Goal: Information Seeking & Learning: Check status

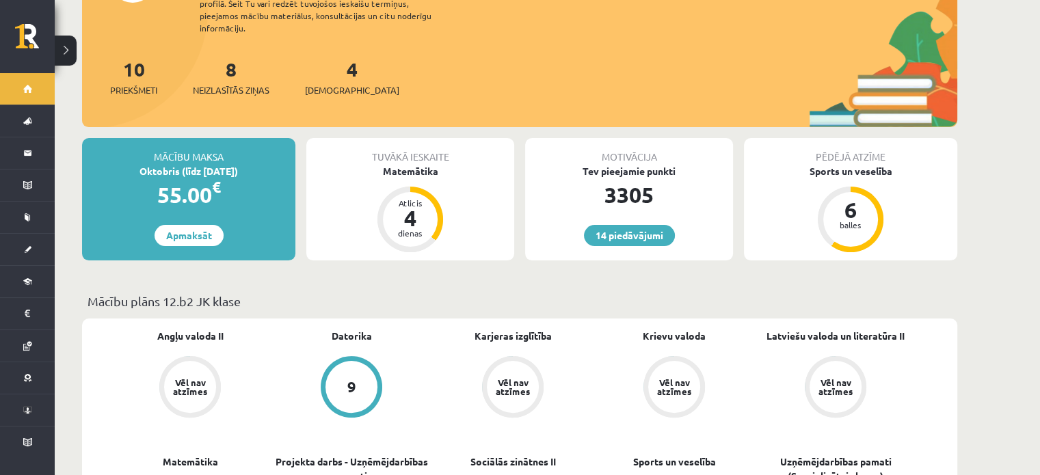
scroll to position [547, 0]
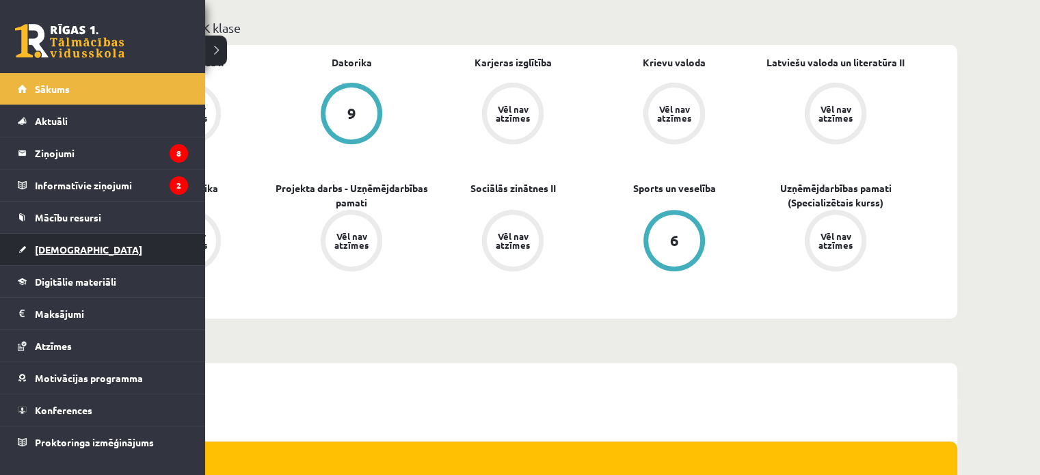
click at [86, 252] on link "[DEMOGRAPHIC_DATA]" at bounding box center [103, 249] width 170 height 31
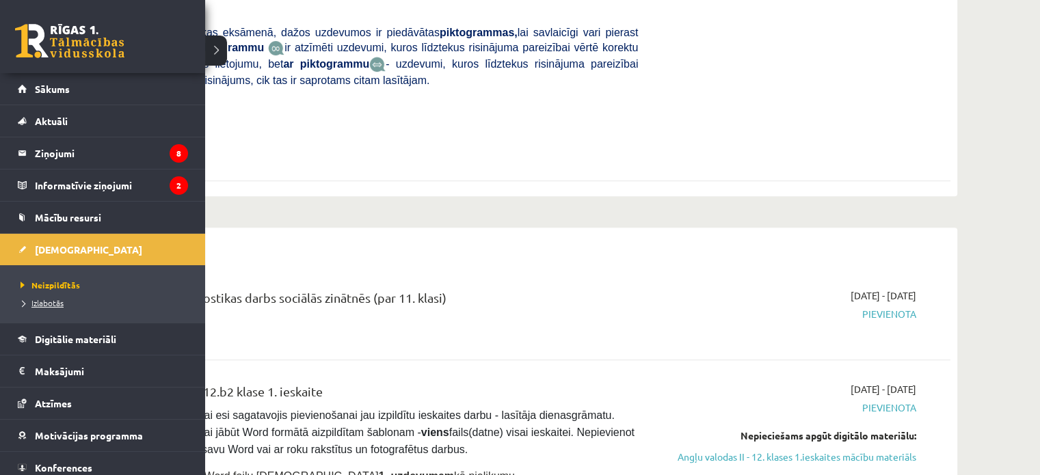
click at [36, 303] on span "Izlabotās" at bounding box center [40, 302] width 46 height 11
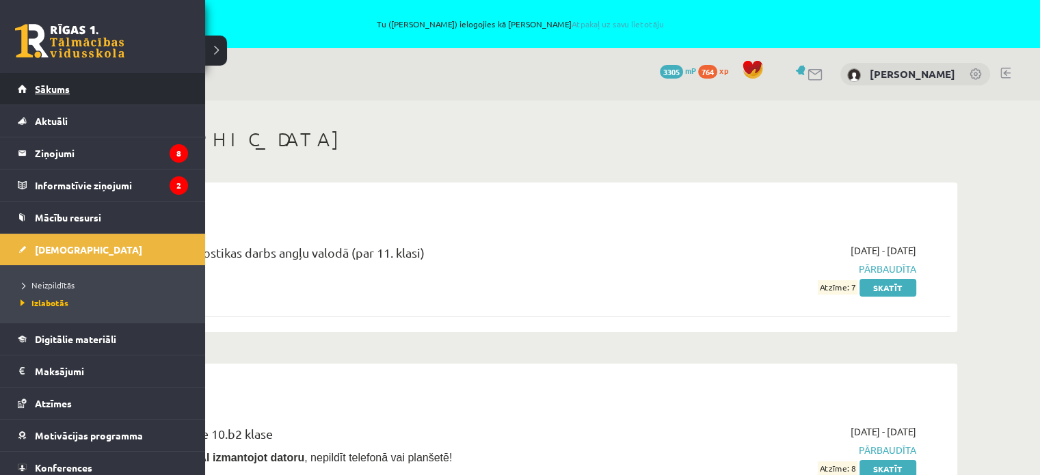
click at [52, 98] on link "Sākums" at bounding box center [103, 88] width 170 height 31
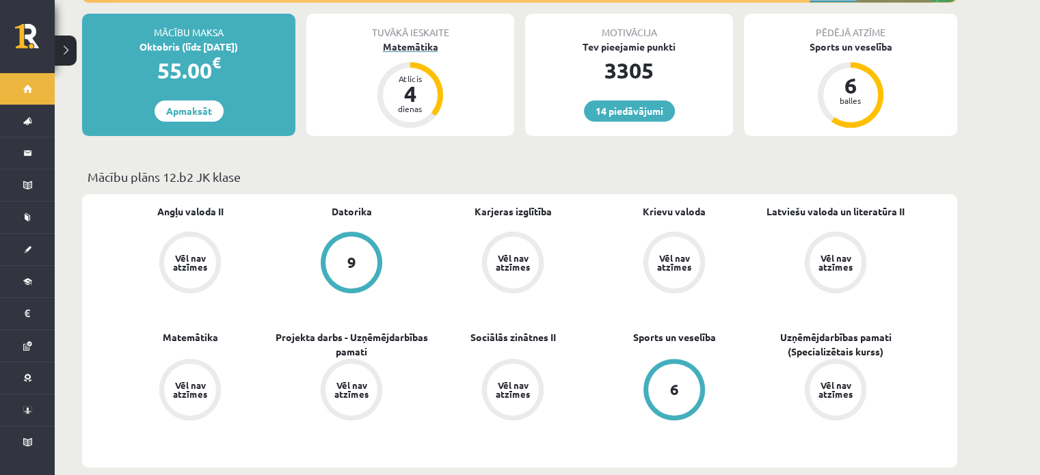
scroll to position [479, 0]
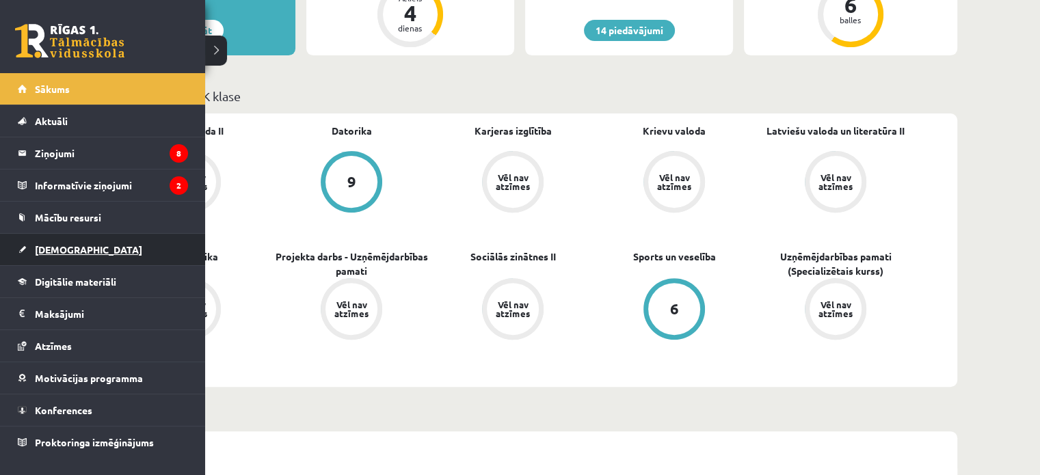
click at [61, 256] on link "[DEMOGRAPHIC_DATA]" at bounding box center [103, 249] width 170 height 31
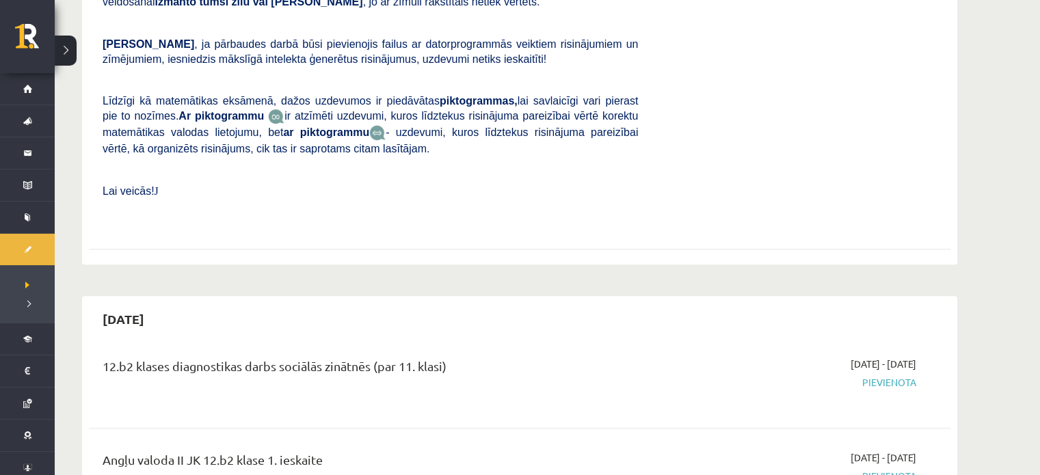
click at [617, 357] on div "12.b2 klases diagnostikas darbs sociālās zinātnēs (par 11. klasi)" at bounding box center [370, 369] width 535 height 25
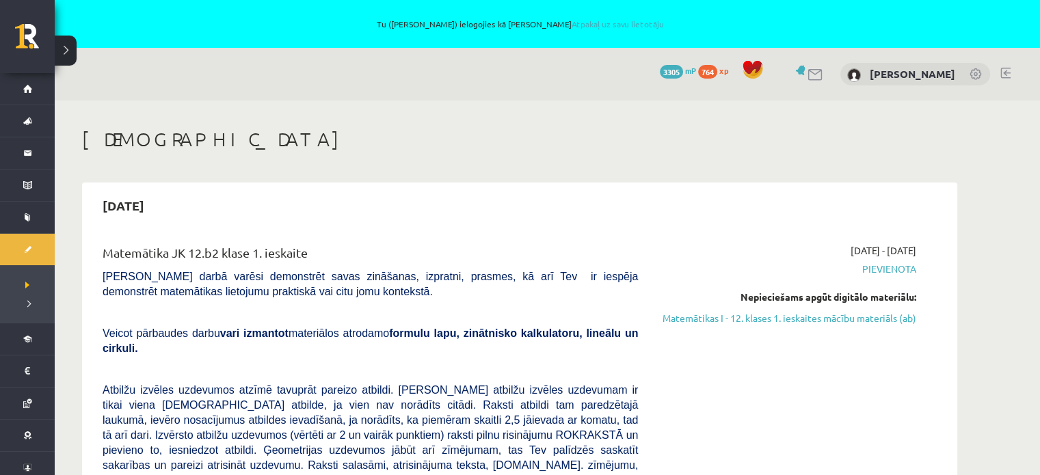
click at [807, 401] on div "2025-09-16 - 2025-09-19 Pievienota Nepieciešams apgūt digitālo materiālu: Matem…" at bounding box center [787, 474] width 278 height 462
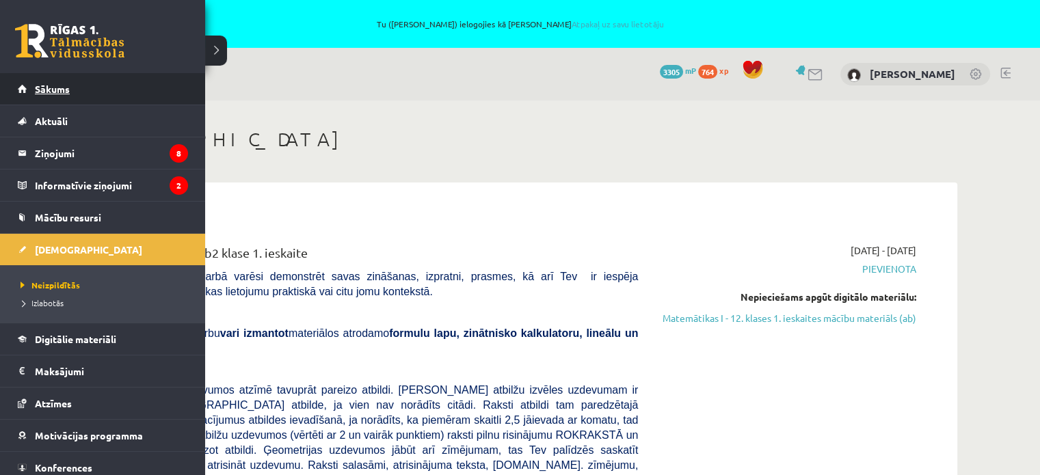
click at [55, 88] on span "Sākums" at bounding box center [52, 89] width 35 height 12
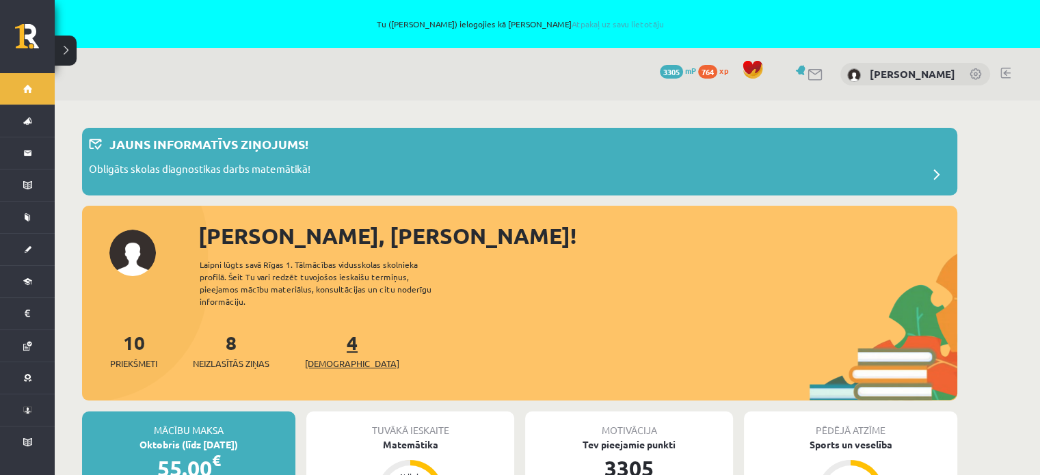
click at [338, 357] on span "[DEMOGRAPHIC_DATA]" at bounding box center [352, 364] width 94 height 14
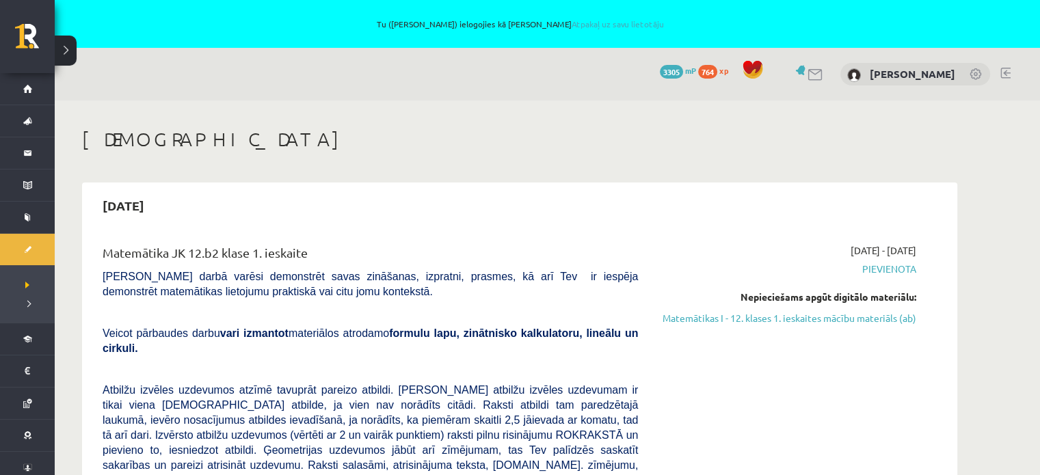
click at [818, 388] on div "[DATE] - [DATE] [GEOGRAPHIC_DATA] Nepieciešams apgūt digitālo materiālu: Matemā…" at bounding box center [787, 474] width 278 height 462
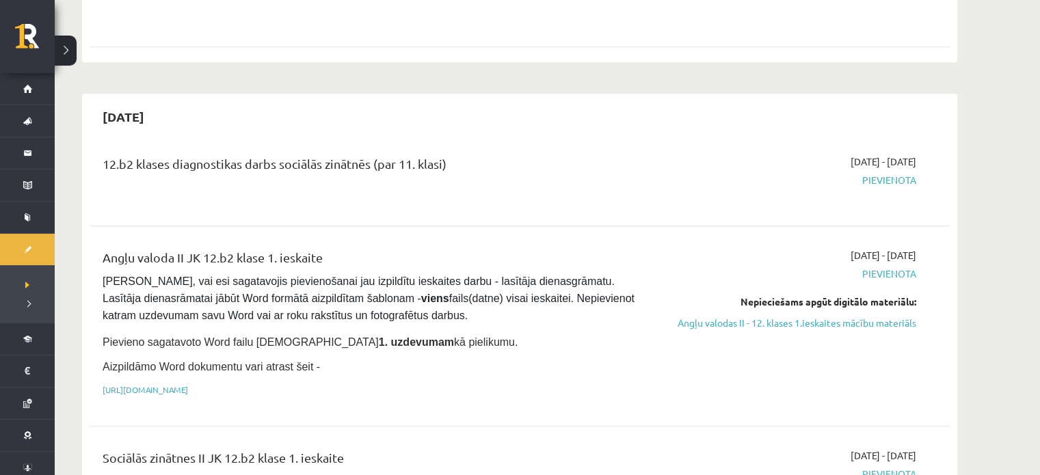
scroll to position [684, 0]
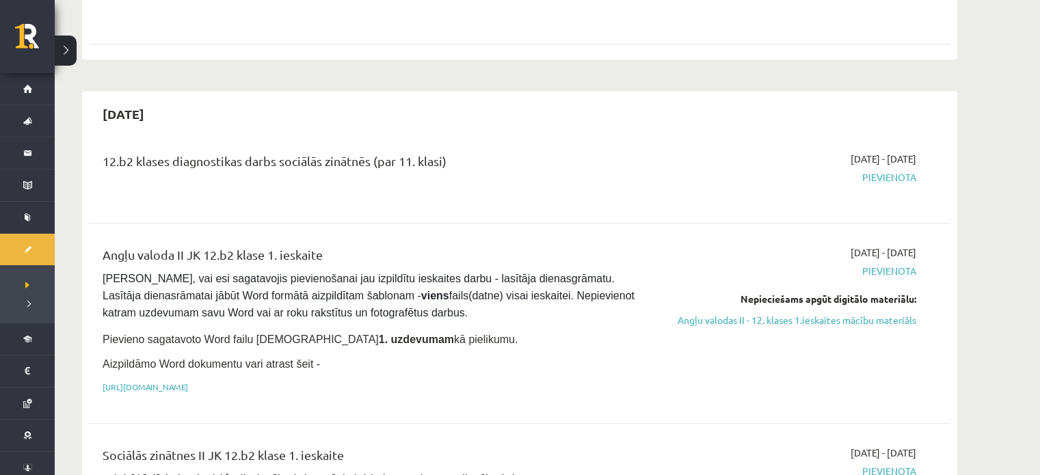
click at [604, 361] on div "Angļu valoda II JK 12.b2 klase 1. ieskaite [PERSON_NAME], vai esi sagatavojis p…" at bounding box center [370, 323] width 556 height 156
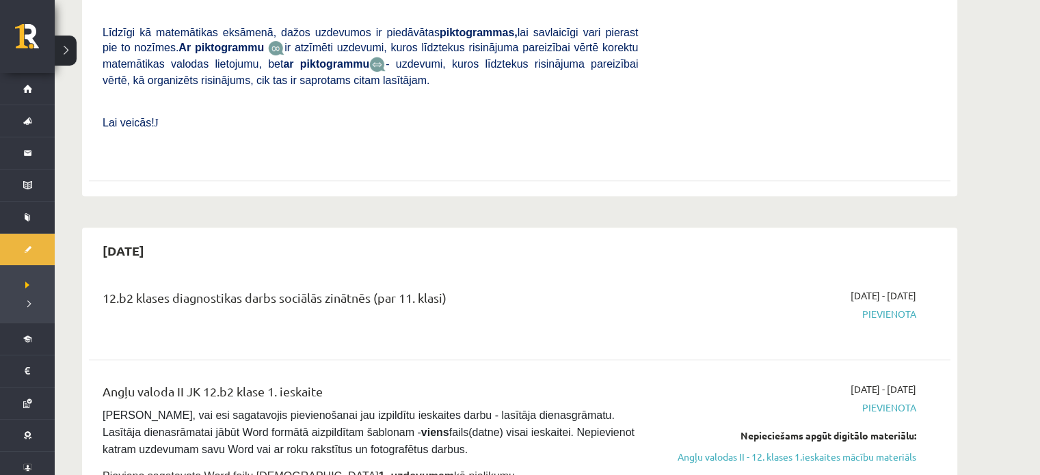
scroll to position [205, 0]
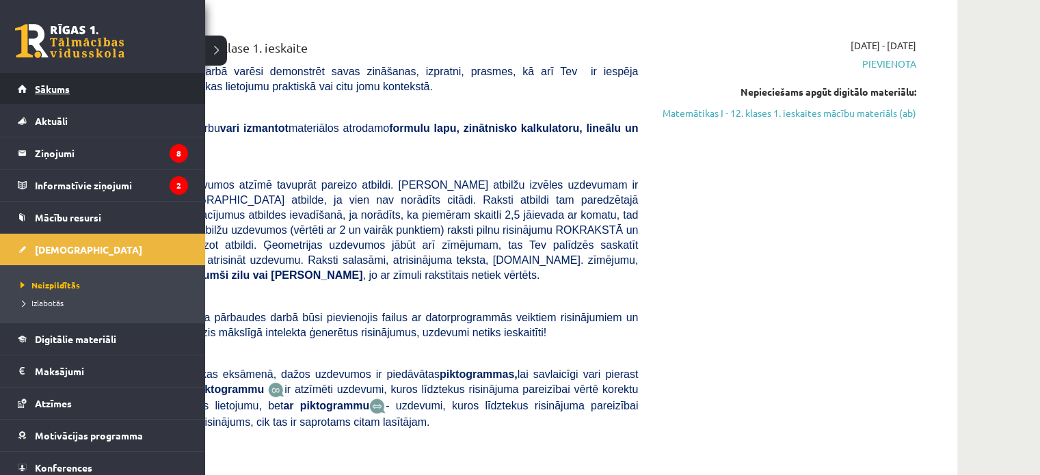
click at [101, 92] on link "Sākums" at bounding box center [103, 88] width 170 height 31
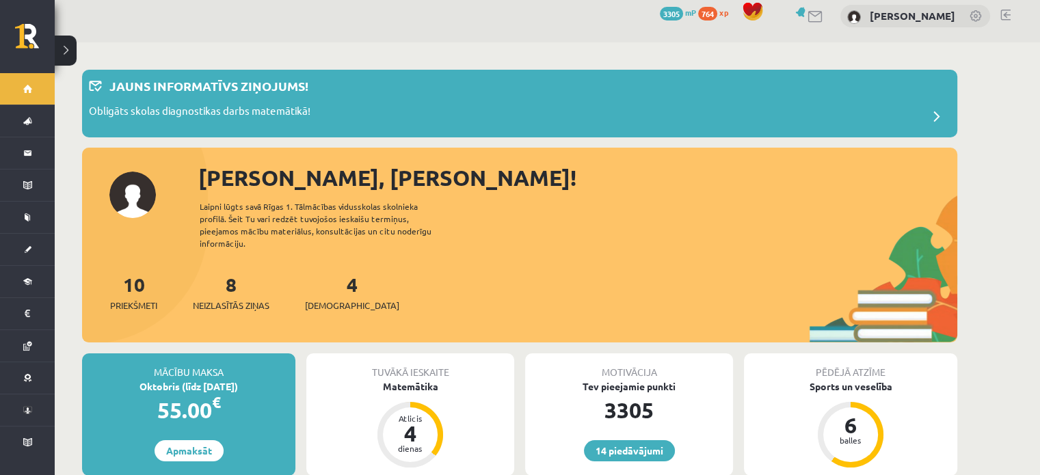
scroll to position [205, 0]
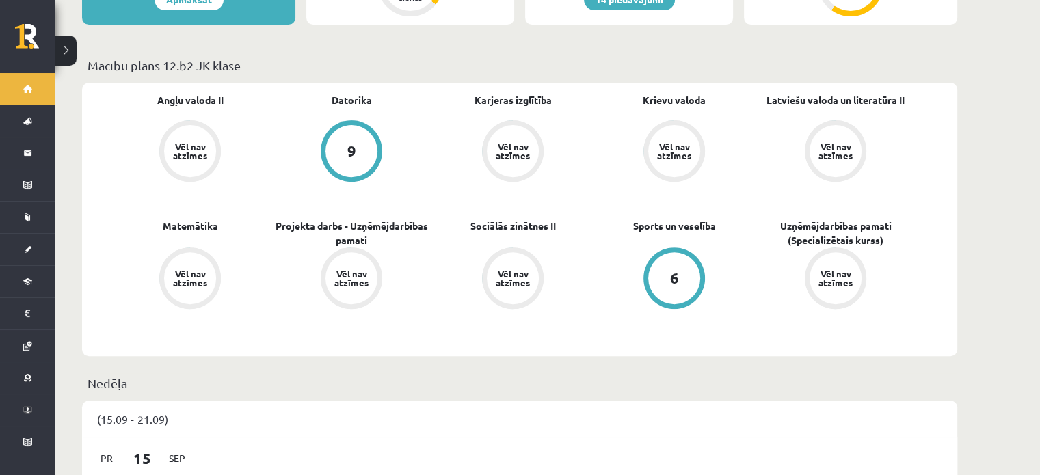
scroll to position [615, 0]
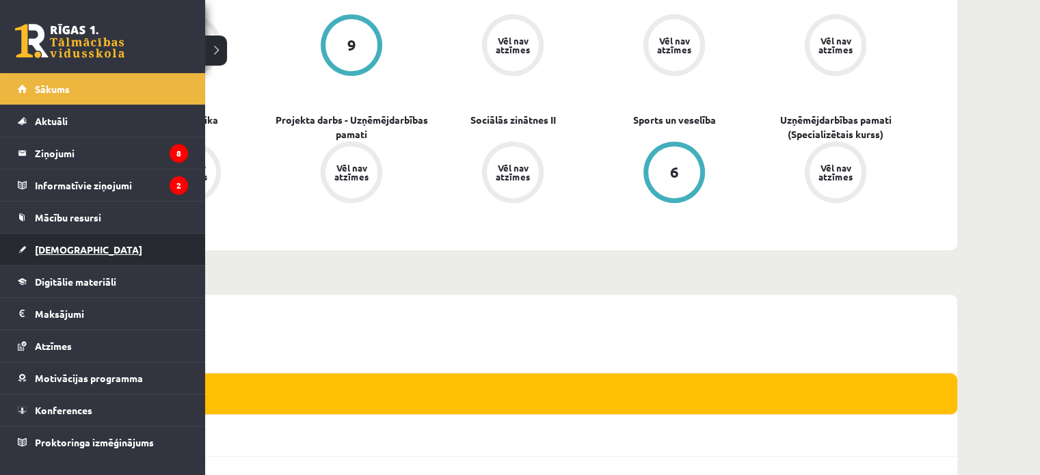
click at [46, 247] on span "[DEMOGRAPHIC_DATA]" at bounding box center [88, 249] width 107 height 12
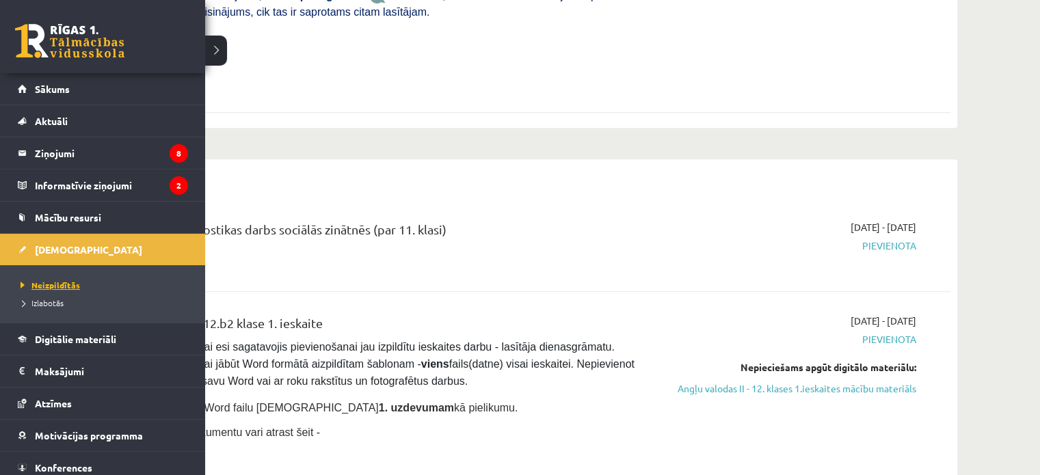
click at [52, 279] on link "Neizpildītās" at bounding box center [104, 285] width 174 height 12
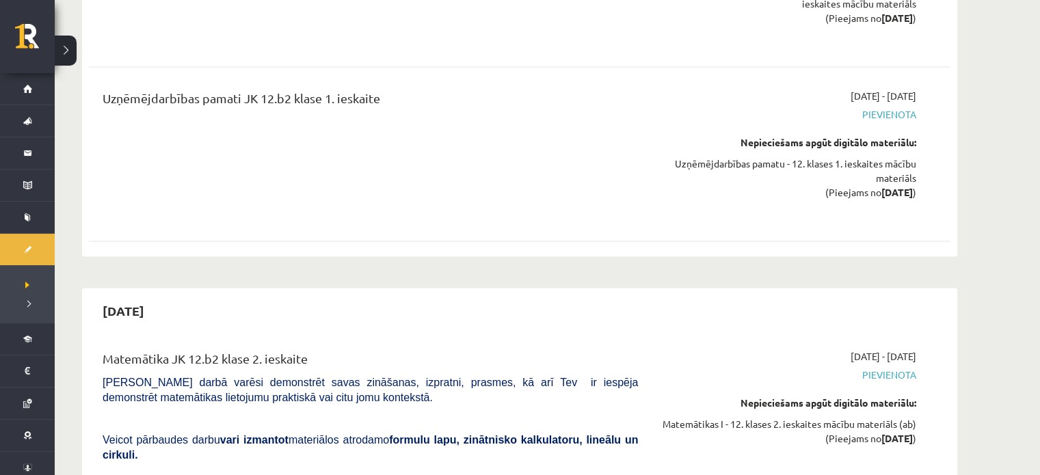
scroll to position [2324, 0]
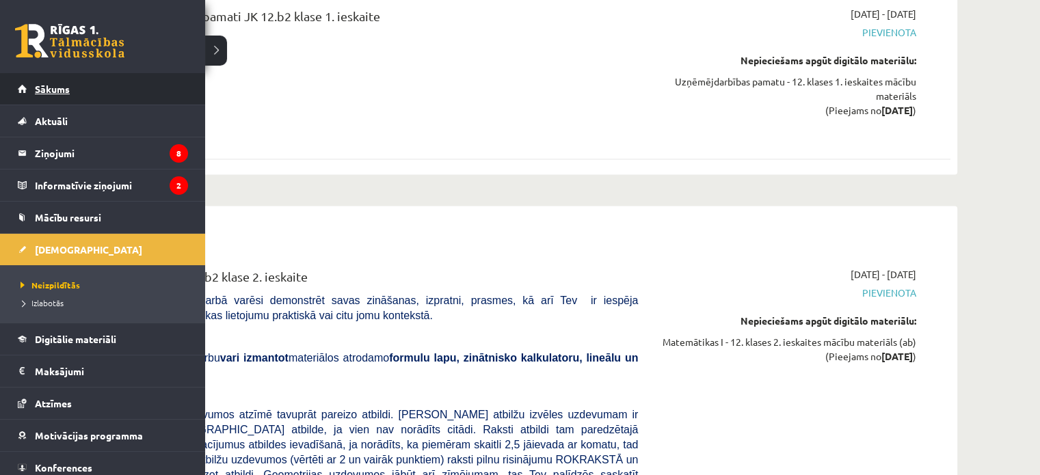
click at [74, 92] on link "Sākums" at bounding box center [103, 88] width 170 height 31
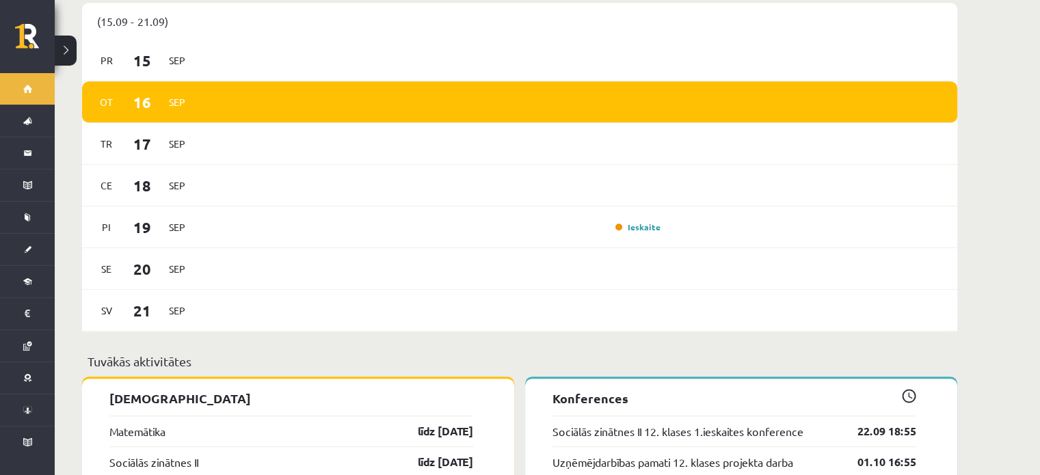
scroll to position [1025, 0]
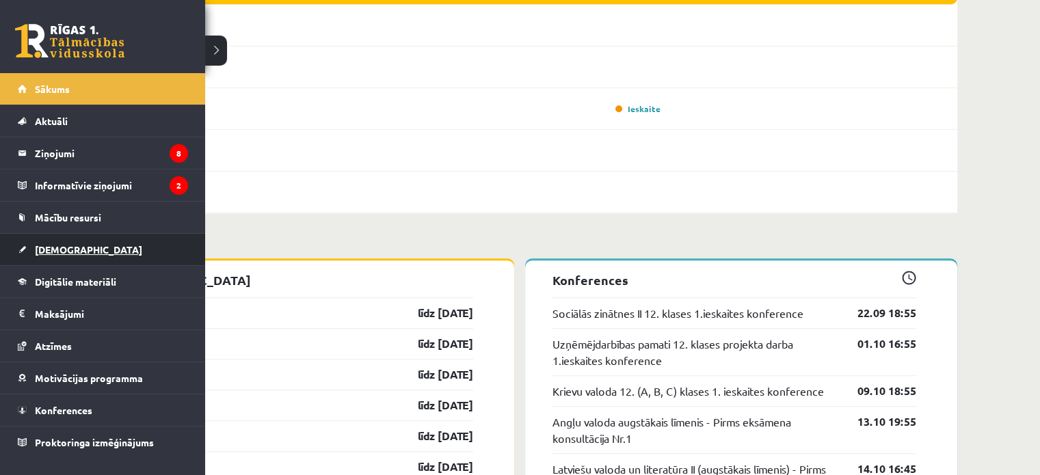
click at [55, 252] on span "[DEMOGRAPHIC_DATA]" at bounding box center [88, 249] width 107 height 12
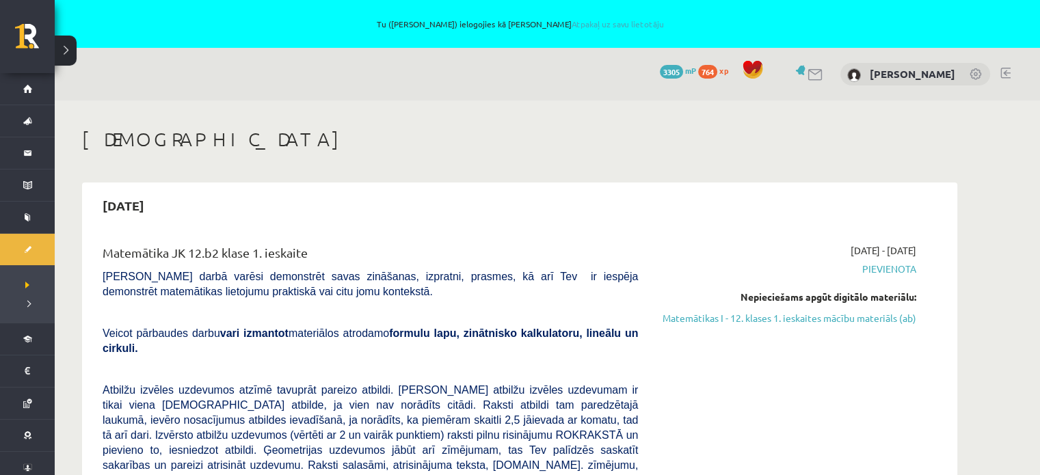
click at [294, 219] on div "2025-09-19" at bounding box center [519, 205] width 861 height 32
click at [883, 389] on div "2025-09-16 - 2025-09-19 Pievienota Nepieciešams apgūt digitālo materiālu: Matem…" at bounding box center [787, 474] width 278 height 462
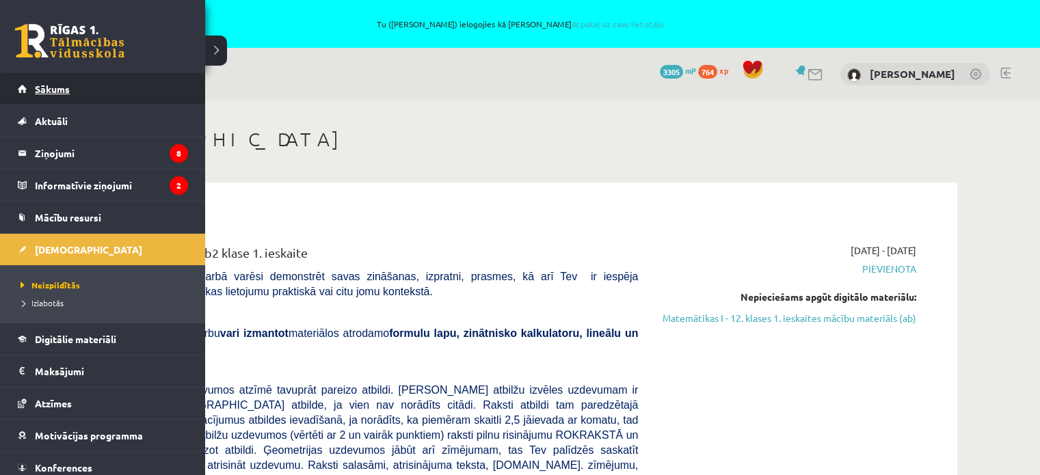
click at [40, 88] on span "Sākums" at bounding box center [52, 89] width 35 height 12
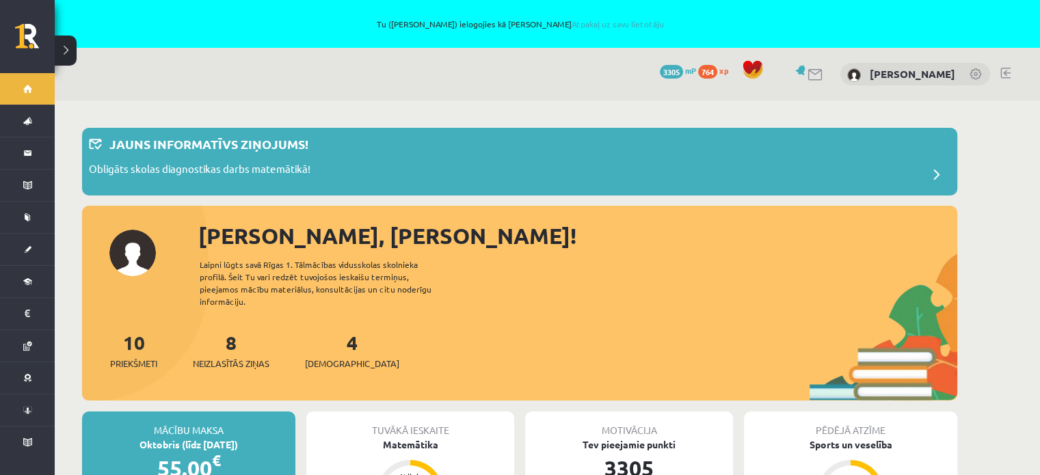
click at [447, 375] on div "10 Priekšmeti 8 Neizlasītās ziņas 4 Ieskaites" at bounding box center [519, 364] width 875 height 73
click at [815, 71] on link at bounding box center [815, 75] width 16 height 12
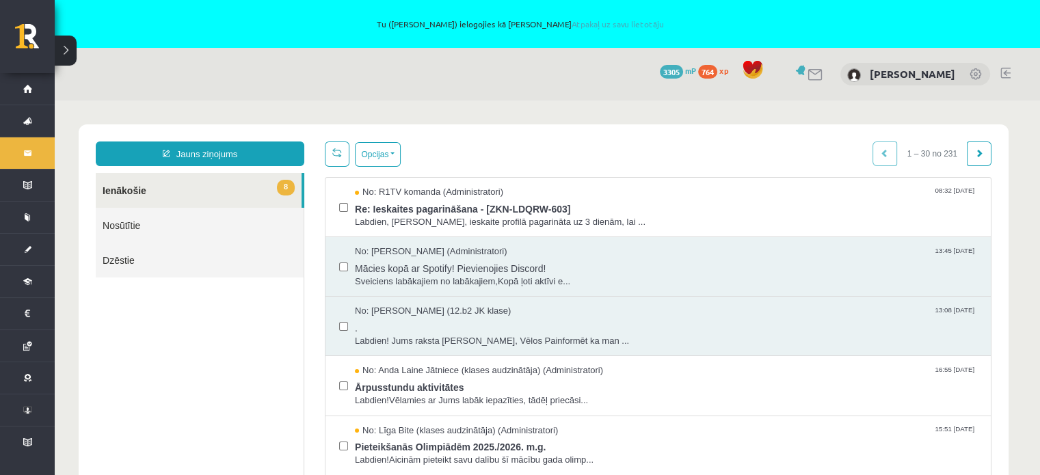
click at [134, 235] on link "Nosūtītie" at bounding box center [200, 225] width 208 height 35
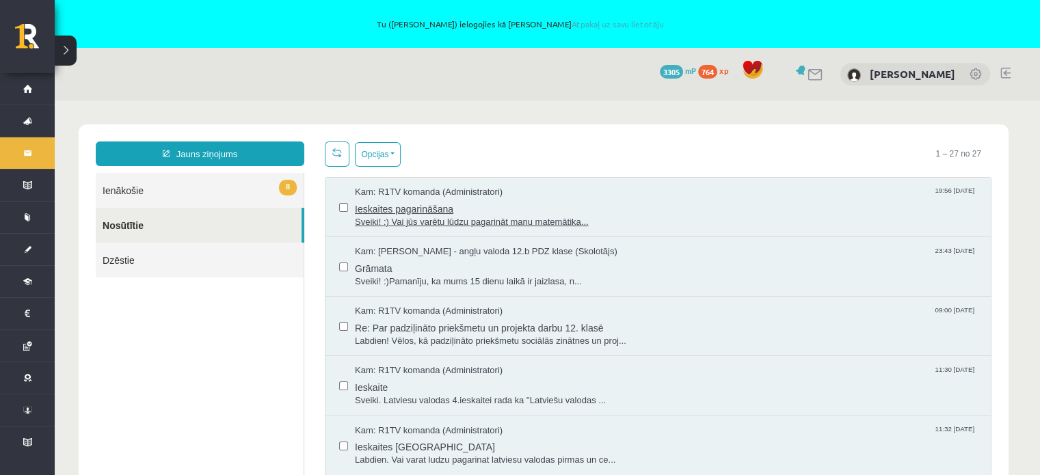
click at [509, 217] on span "Sveiki! :) Vai jūs varētu lūdzu pagarināt manu matemātika..." at bounding box center [666, 222] width 622 height 13
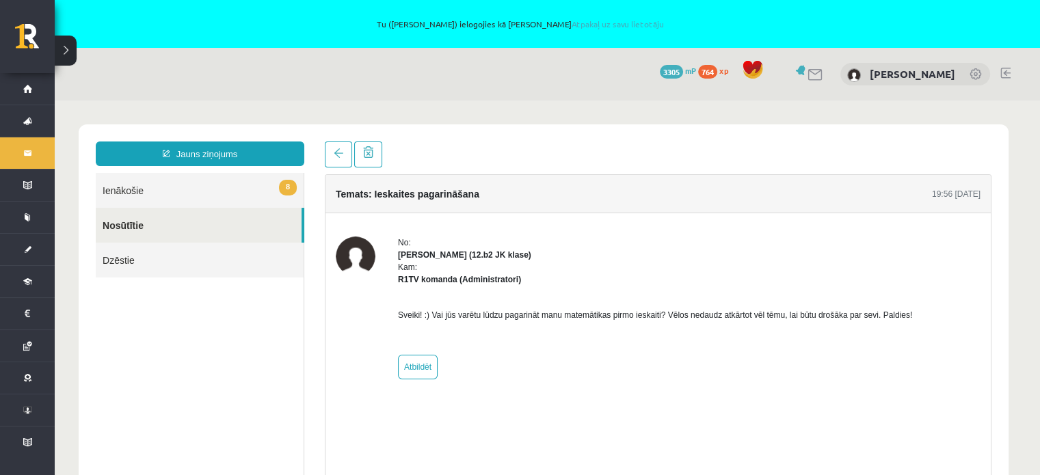
click at [736, 349] on div "No: Amanda Lorberga (12.b2 JK klase) Kam: R1TV komanda (Administratori) Sveiki!…" at bounding box center [655, 308] width 514 height 143
drag, startPoint x: 727, startPoint y: 316, endPoint x: 727, endPoint y: 331, distance: 15.0
click at [727, 331] on div "Sveiki! :) Vai jūs varētu lūdzu pagarināt manu matemātikas pirmo ieskaiti? Vēlo…" at bounding box center [655, 315] width 514 height 59
click at [831, 409] on div "Temats: Ieskaites pagarināšana 19:56 15/09/2025 No: Amanda Lorberga (12.b2 JK k…" at bounding box center [658, 327] width 667 height 306
click at [145, 224] on link "Nosūtītie" at bounding box center [199, 225] width 206 height 35
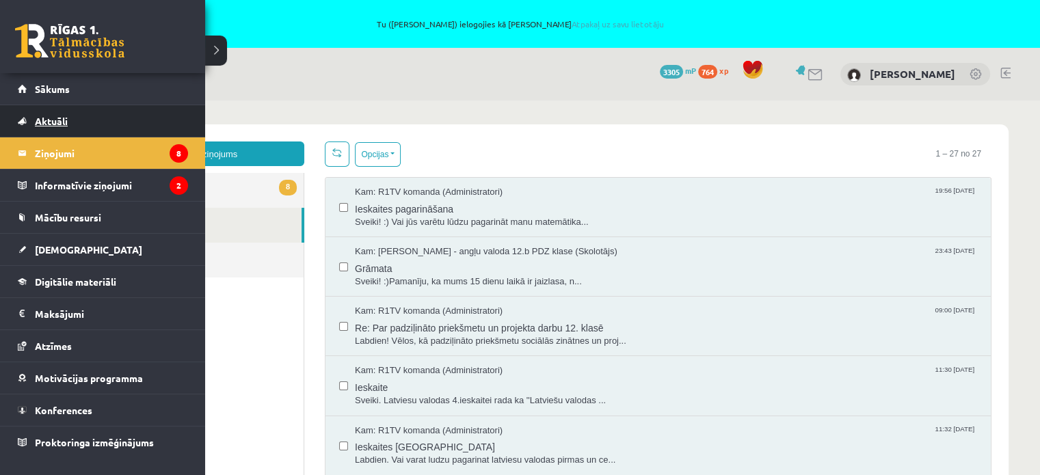
click at [66, 105] on link "Aktuāli" at bounding box center [103, 120] width 170 height 31
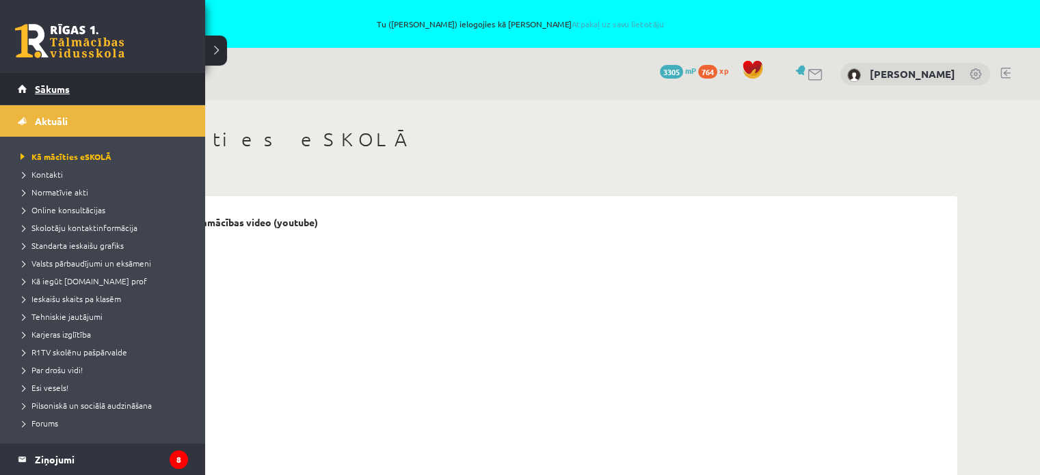
click at [29, 90] on link "Sākums" at bounding box center [103, 88] width 170 height 31
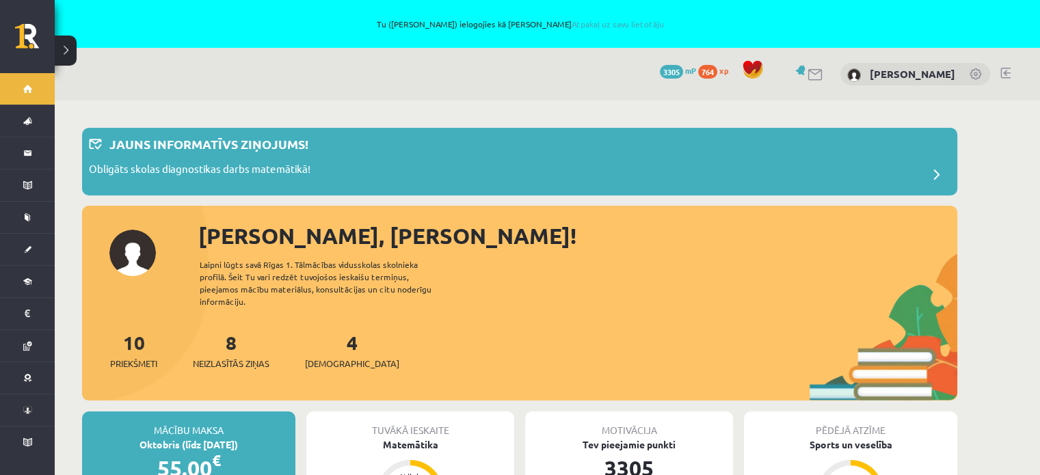
click at [578, 328] on div "10 Priekšmeti 8 Neizlasītās ziņas 4 Ieskaites" at bounding box center [519, 364] width 875 height 73
click at [695, 287] on div "Sveika, Amanda! Laipni lūgts savā Rīgas 1. Tālmācības vidusskolas skolnieka pro…" at bounding box center [519, 310] width 875 height 182
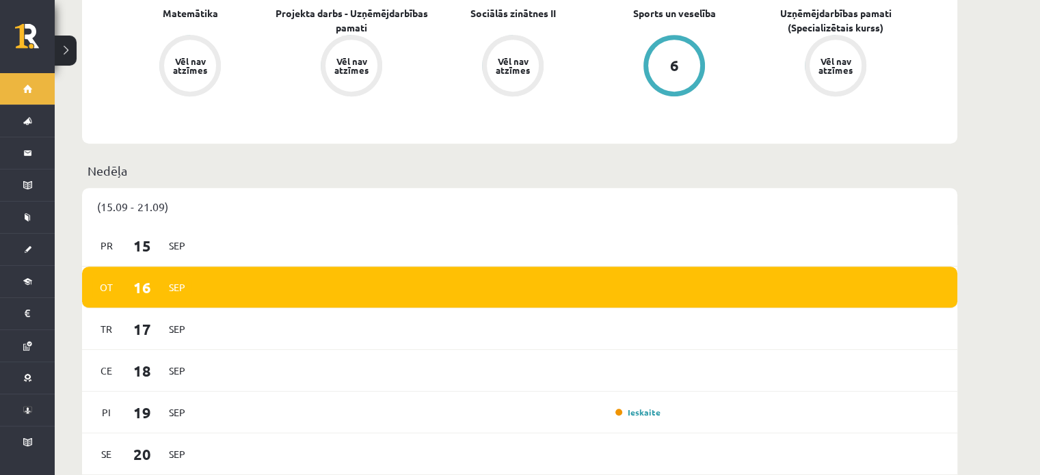
scroll to position [820, 0]
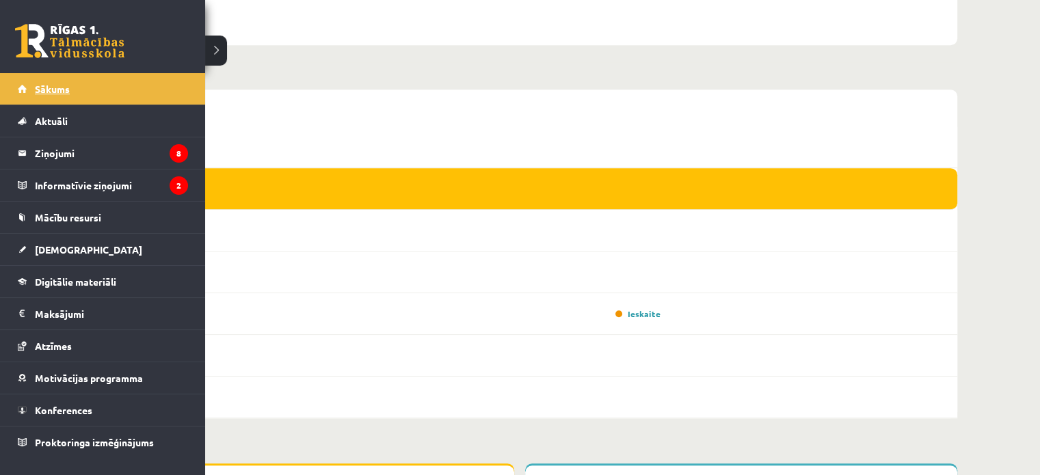
click at [40, 98] on link "Sākums" at bounding box center [103, 88] width 170 height 31
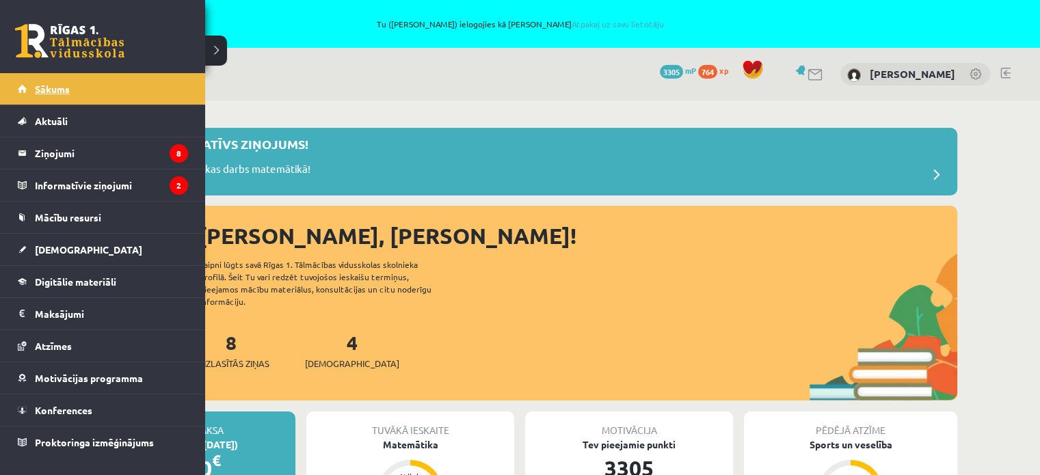
click at [76, 81] on link "Sākums" at bounding box center [103, 88] width 170 height 31
click at [90, 80] on link "Sākums" at bounding box center [103, 88] width 170 height 31
click at [62, 89] on span "Sākums" at bounding box center [52, 89] width 35 height 12
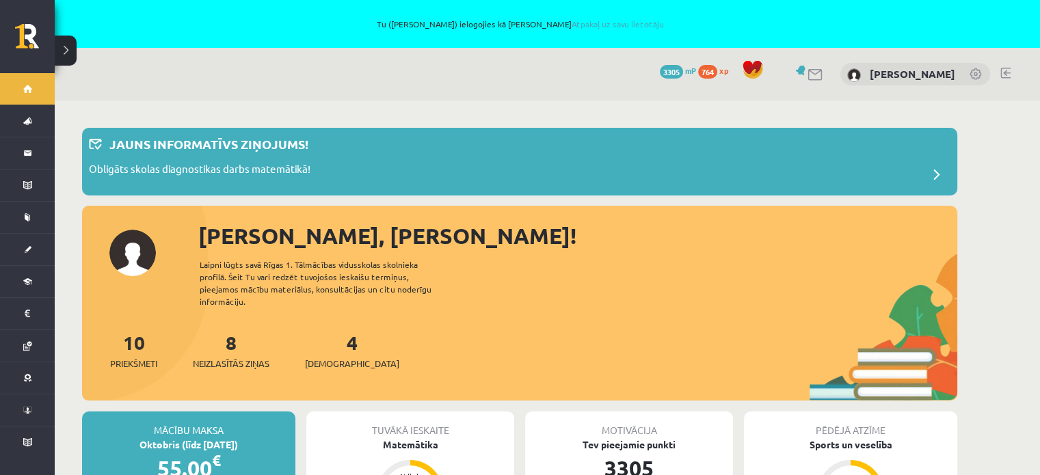
click at [223, 360] on div "10 Priekšmeti 8 Neizlasītās ziņas 4 [DEMOGRAPHIC_DATA]" at bounding box center [519, 364] width 875 height 73
click at [223, 357] on span "Neizlasītās ziņas" at bounding box center [231, 364] width 77 height 14
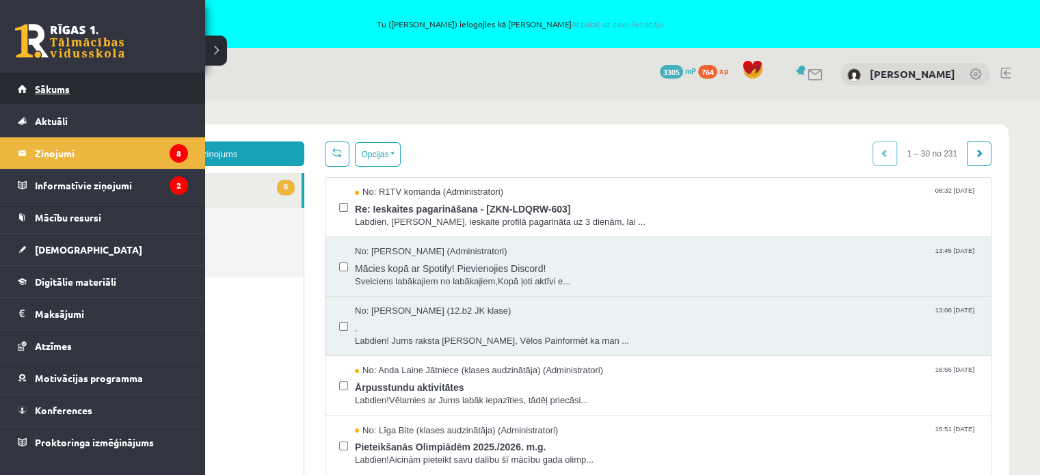
click at [54, 92] on span "Sākums" at bounding box center [52, 89] width 35 height 12
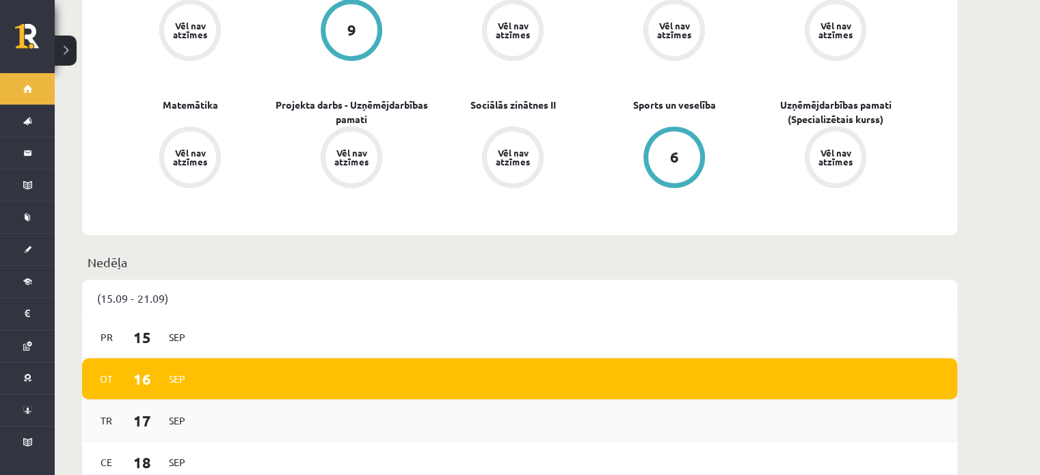
scroll to position [752, 0]
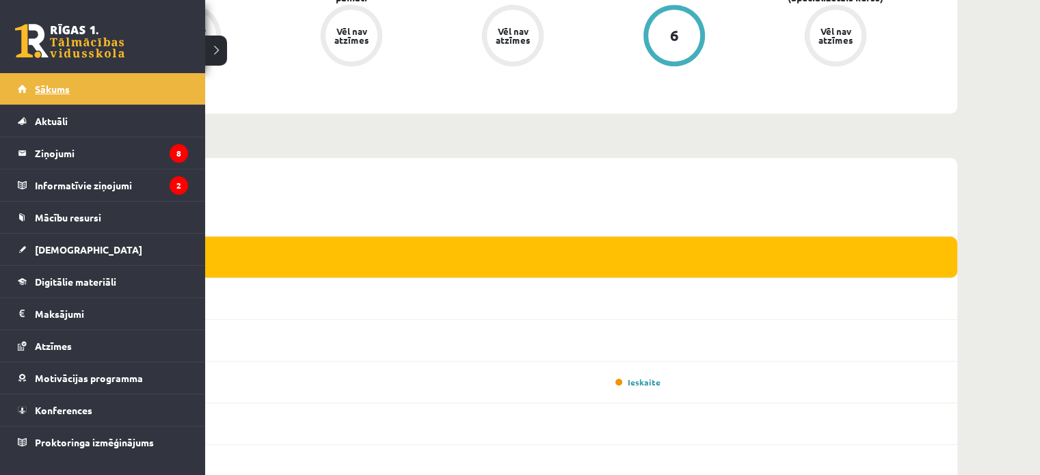
click at [51, 87] on span "Sākums" at bounding box center [52, 89] width 35 height 12
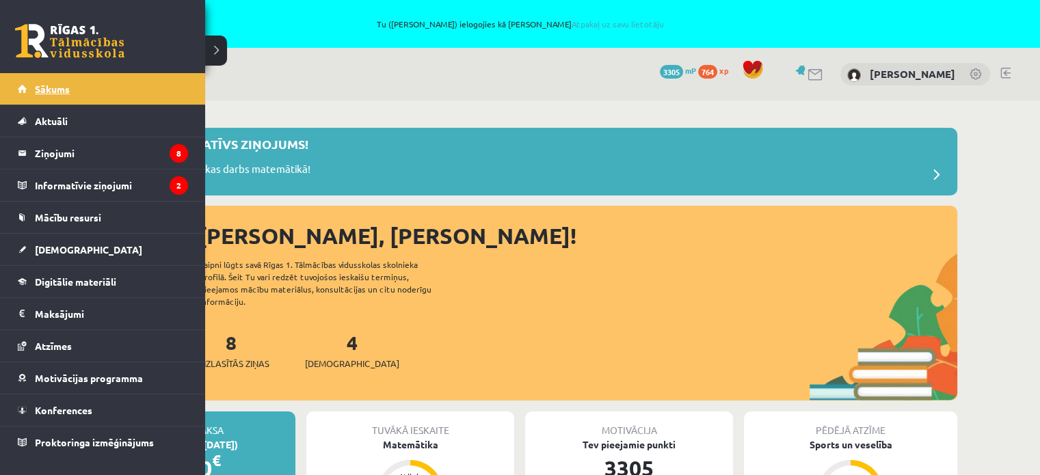
click at [57, 77] on link "Sākums" at bounding box center [103, 88] width 170 height 31
